Goal: Information Seeking & Learning: Learn about a topic

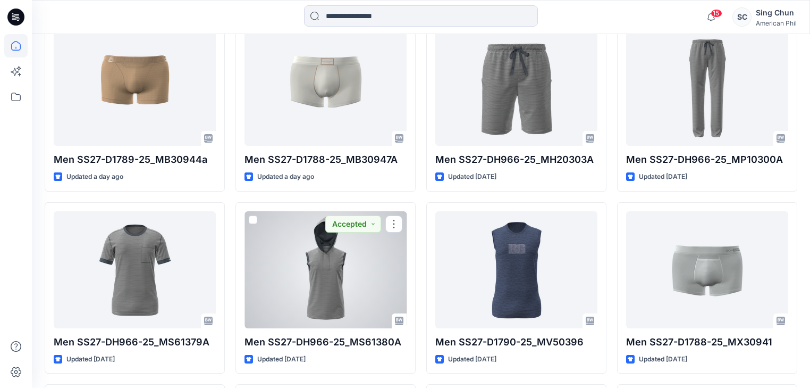
scroll to position [294, 0]
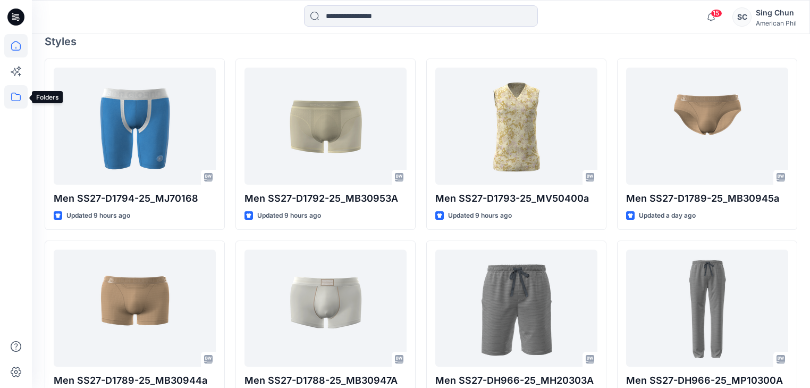
click at [19, 97] on icon at bounding box center [15, 96] width 23 height 23
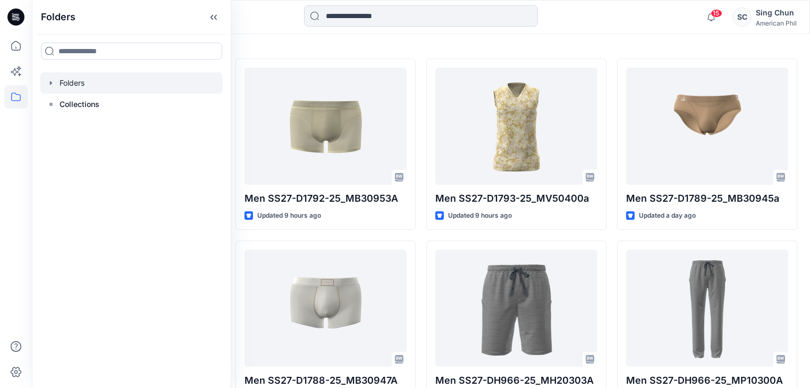
click at [81, 89] on div at bounding box center [131, 82] width 182 height 21
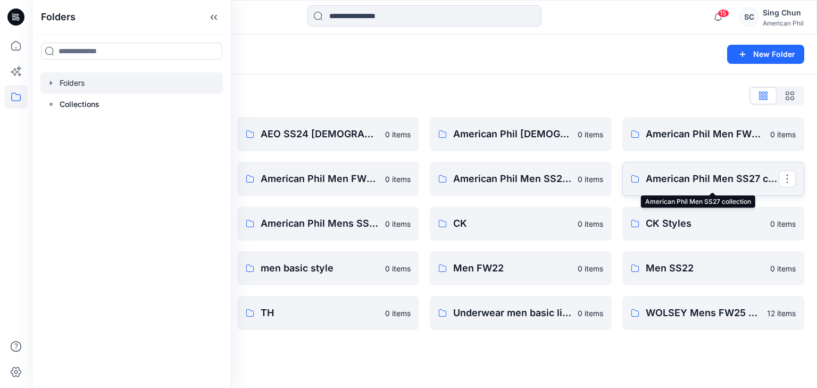
click at [672, 181] on p "American Phil Men SS27 collection" at bounding box center [711, 178] width 133 height 15
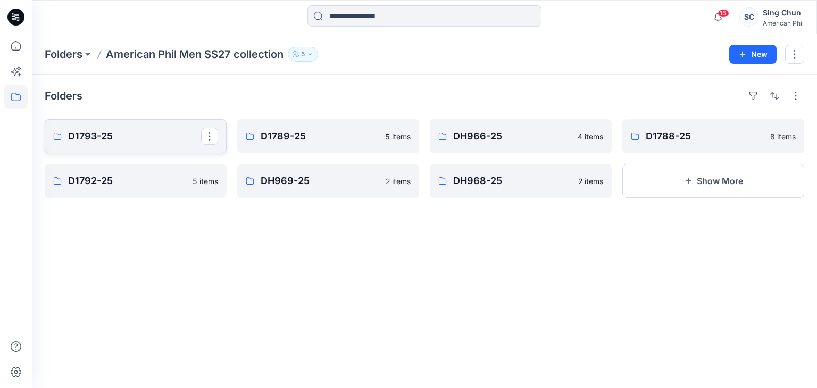
click at [104, 144] on p "D1793-25" at bounding box center [134, 136] width 133 height 15
click at [299, 144] on p "D1789-25" at bounding box center [326, 136] width 133 height 15
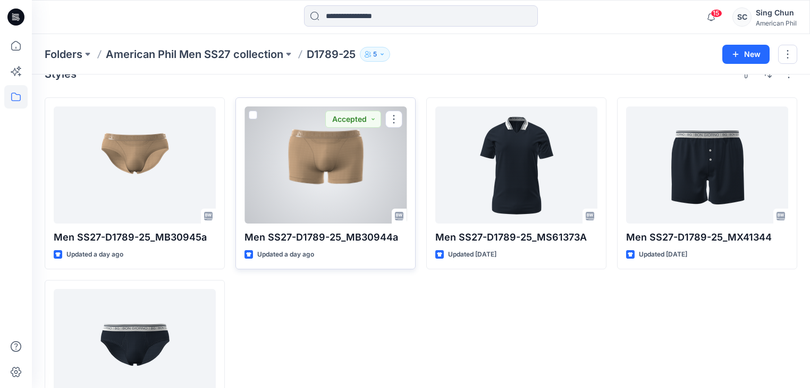
scroll to position [43, 0]
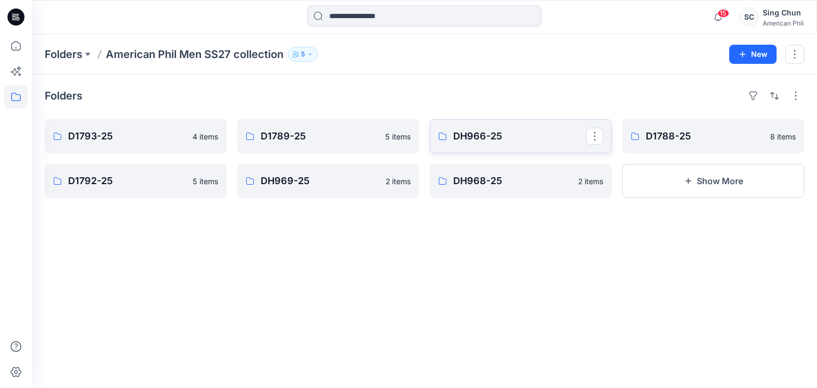
click at [485, 143] on p "DH966-25" at bounding box center [519, 136] width 133 height 15
click at [671, 144] on p "D1788-25" at bounding box center [711, 136] width 133 height 15
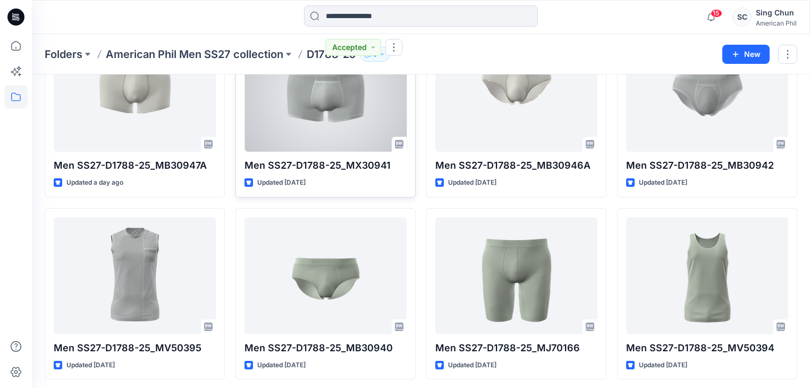
scroll to position [136, 0]
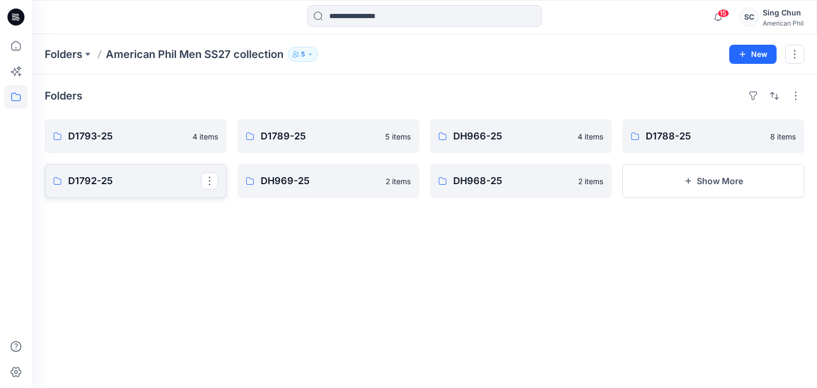
click at [131, 184] on p "D1792-25" at bounding box center [134, 180] width 133 height 15
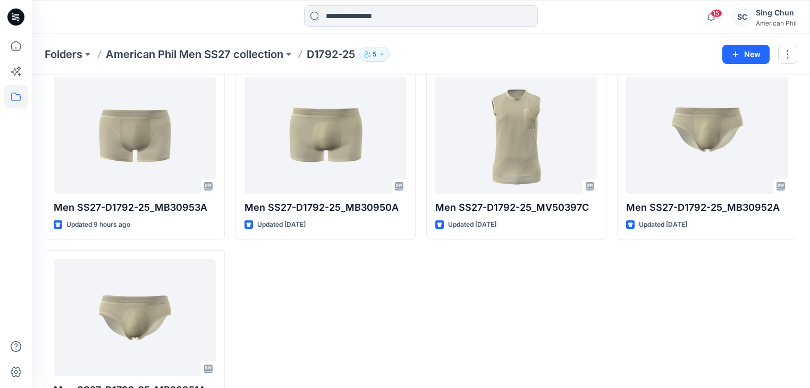
scroll to position [51, 0]
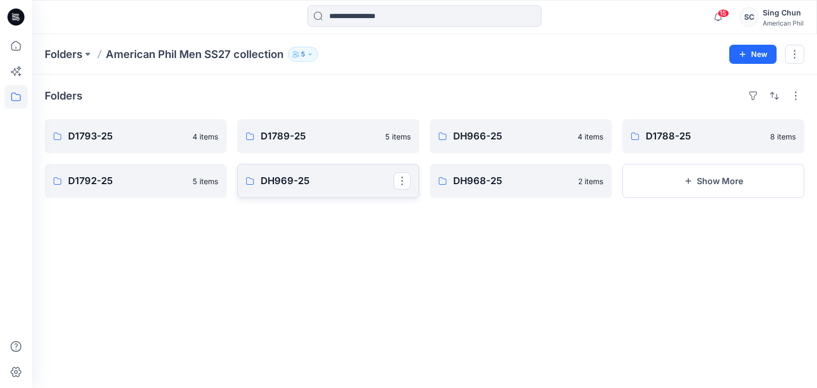
click at [331, 188] on p "DH969-25" at bounding box center [326, 180] width 133 height 15
click at [484, 188] on p "DH968-25" at bounding box center [519, 180] width 133 height 15
click at [672, 191] on button "Show More" at bounding box center [713, 181] width 182 height 34
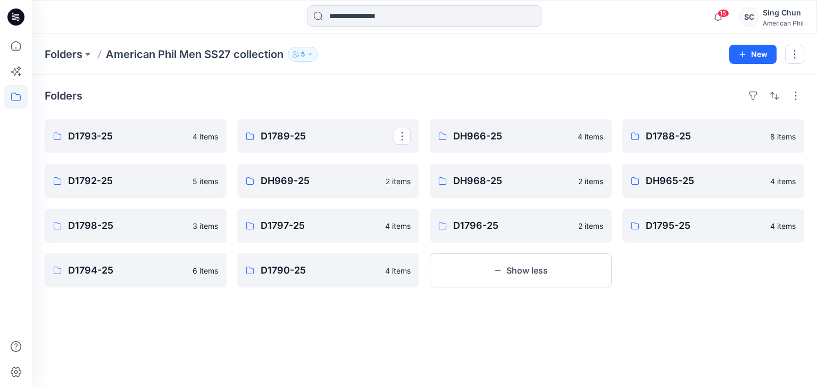
click at [394, 319] on div "Folders D1793-25 4 items D1792-25 5 items D1798-25 3 items D1794-25 6 items D17…" at bounding box center [424, 230] width 785 height 313
click at [666, 188] on p "DH965-25" at bounding box center [711, 180] width 133 height 15
click at [137, 233] on p "D1798-25" at bounding box center [134, 225] width 133 height 15
click at [292, 232] on p "D1797-25" at bounding box center [326, 225] width 133 height 15
click at [494, 232] on p "D1796-25" at bounding box center [519, 225] width 133 height 15
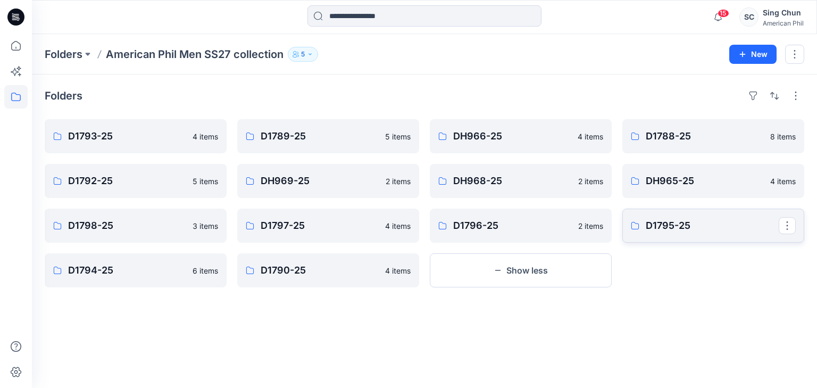
click at [670, 233] on p "D1795-25" at bounding box center [711, 225] width 133 height 15
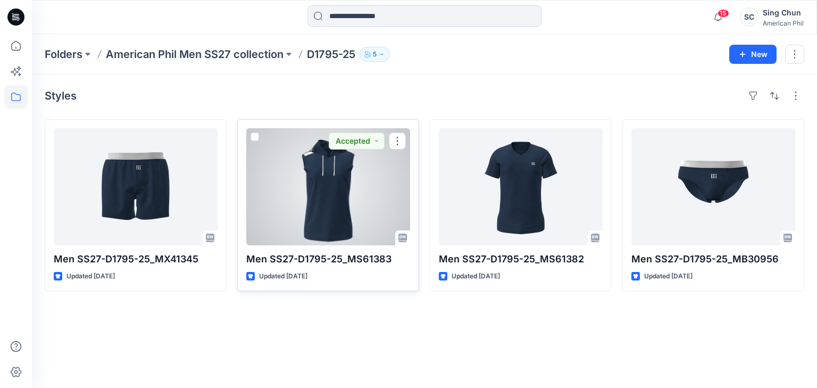
click at [324, 194] on div at bounding box center [328, 186] width 164 height 117
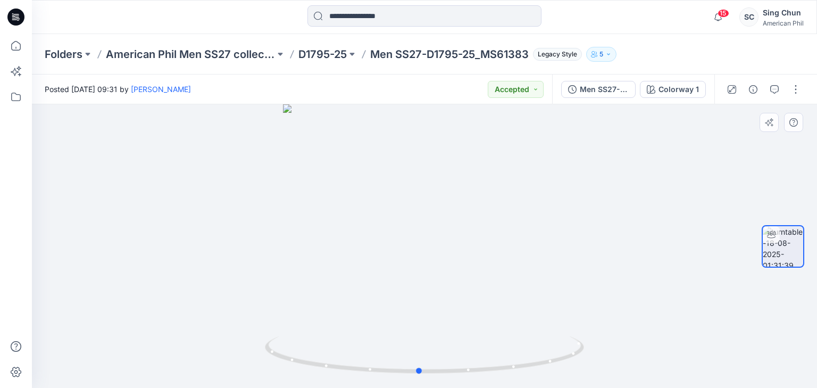
drag, startPoint x: 483, startPoint y: 271, endPoint x: 455, endPoint y: 213, distance: 64.4
click at [472, 246] on div at bounding box center [424, 245] width 785 height 283
drag, startPoint x: 399, startPoint y: 228, endPoint x: 416, endPoint y: 237, distance: 19.5
click at [416, 237] on div at bounding box center [424, 245] width 785 height 283
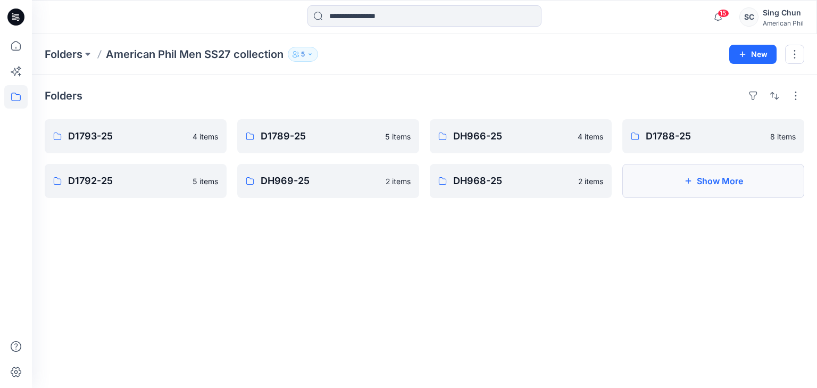
click at [667, 187] on button "Show More" at bounding box center [713, 181] width 182 height 34
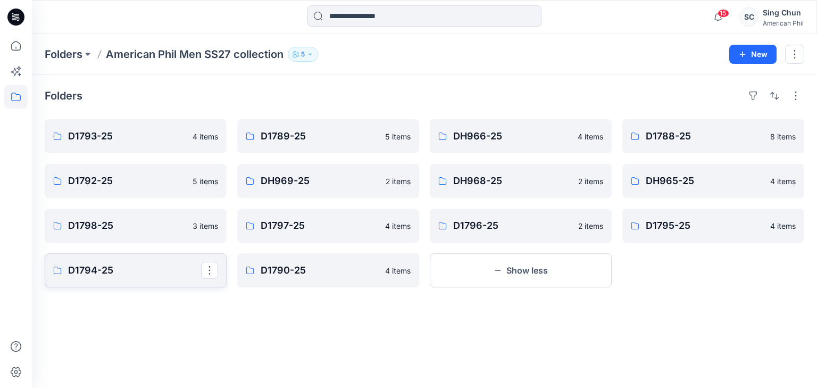
click at [131, 273] on p "D1794-25" at bounding box center [134, 270] width 133 height 15
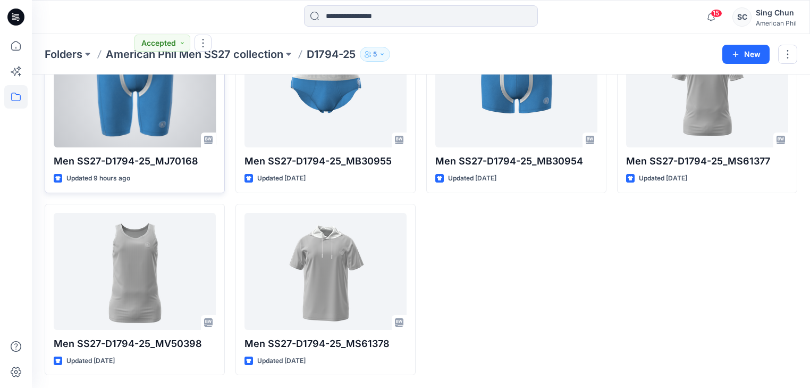
scroll to position [128, 0]
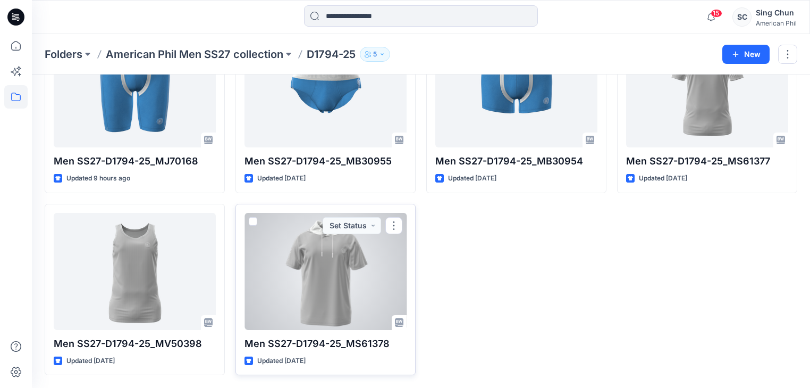
click at [342, 246] on div at bounding box center [326, 271] width 162 height 117
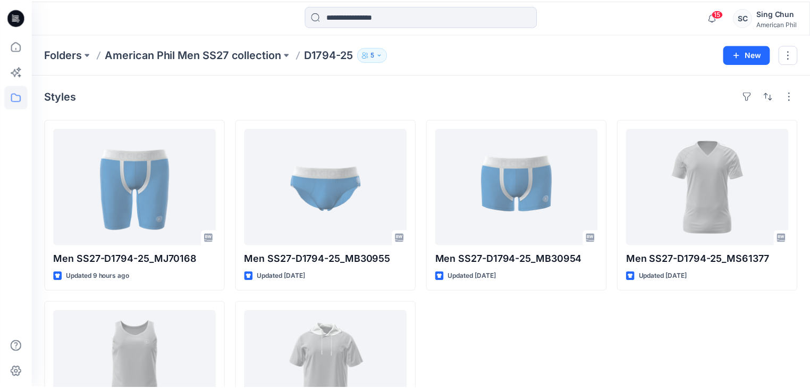
scroll to position [128, 0]
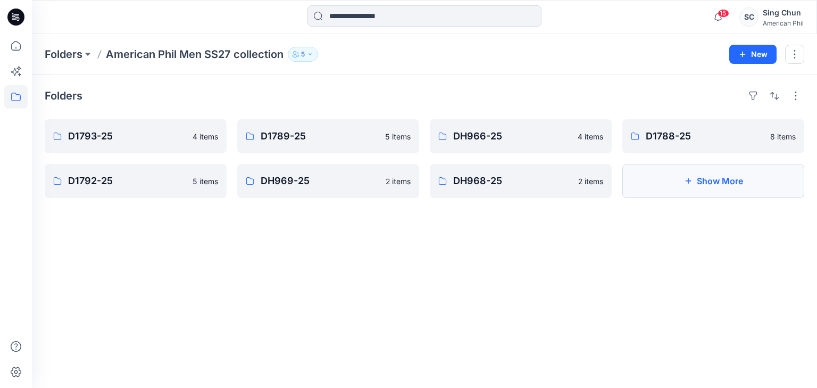
click at [729, 191] on button "Show More" at bounding box center [713, 181] width 182 height 34
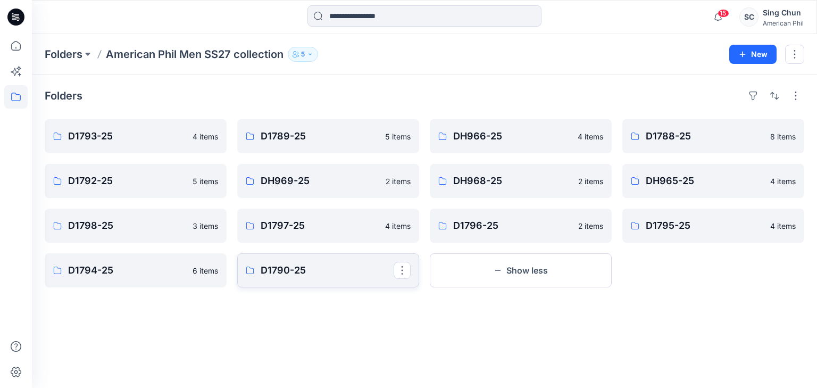
click at [308, 278] on p "D1790-25" at bounding box center [326, 270] width 133 height 15
click at [524, 278] on button "Show less" at bounding box center [521, 270] width 182 height 34
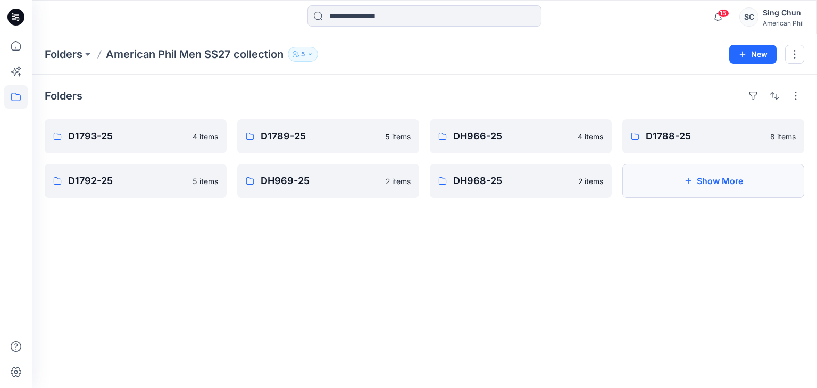
click at [695, 189] on button "Show More" at bounding box center [713, 181] width 182 height 34
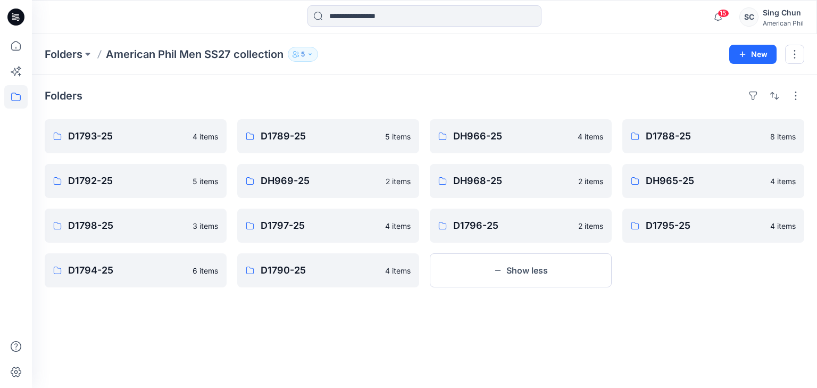
click at [318, 55] on button "5" at bounding box center [303, 54] width 30 height 15
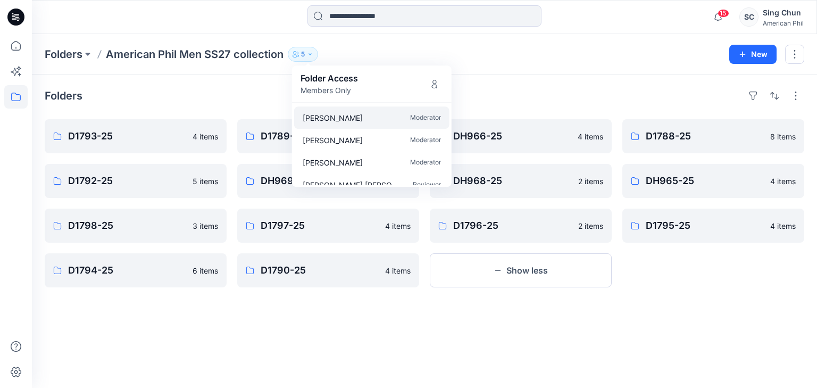
scroll to position [32, 0]
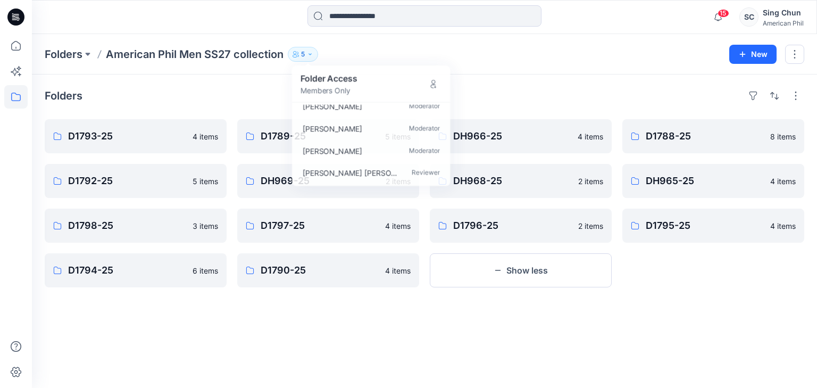
click at [503, 86] on div "Folders D1793-25 4 items D1792-25 5 items D1798-25 3 items D1794-25 6 items D17…" at bounding box center [424, 230] width 785 height 313
